Goal: Browse casually

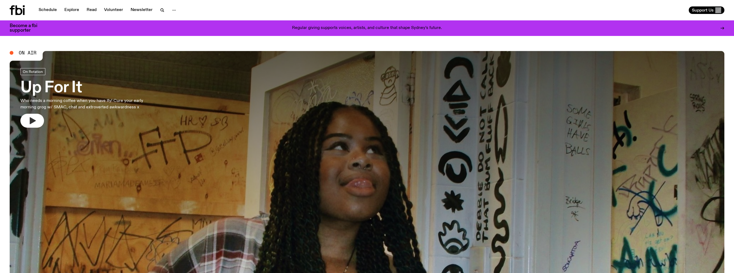
click at [38, 119] on button "button" at bounding box center [32, 121] width 24 height 14
click at [32, 116] on icon "button" at bounding box center [32, 120] width 9 height 9
click at [34, 123] on icon "button" at bounding box center [32, 120] width 9 height 9
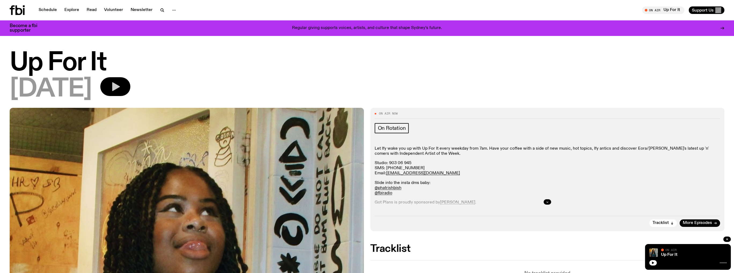
click at [121, 87] on icon "button" at bounding box center [115, 86] width 11 height 11
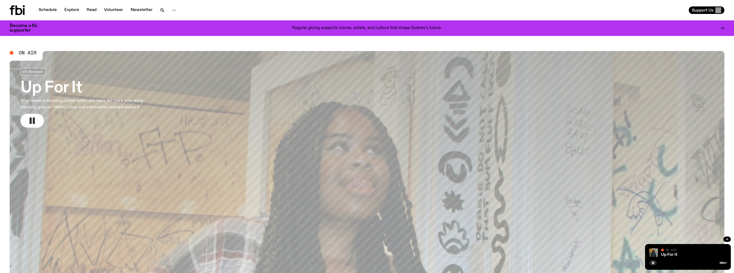
click at [30, 123] on rect "button" at bounding box center [30, 120] width 2 height 6
